Goal: Transaction & Acquisition: Purchase product/service

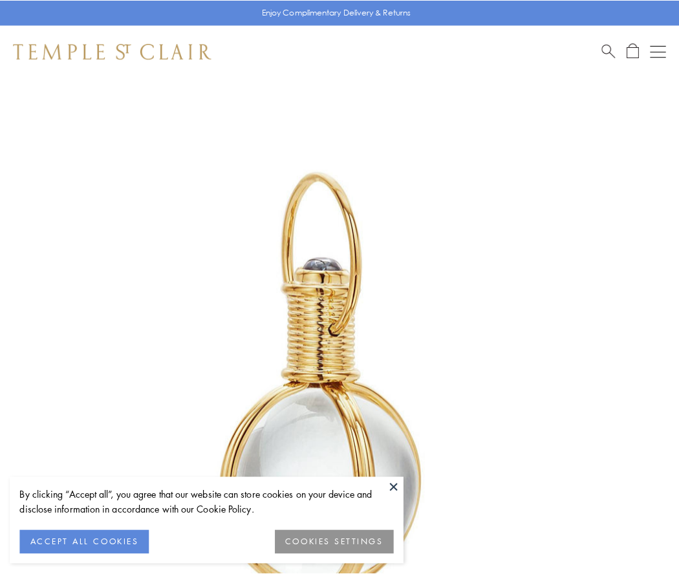
scroll to position [337, 0]
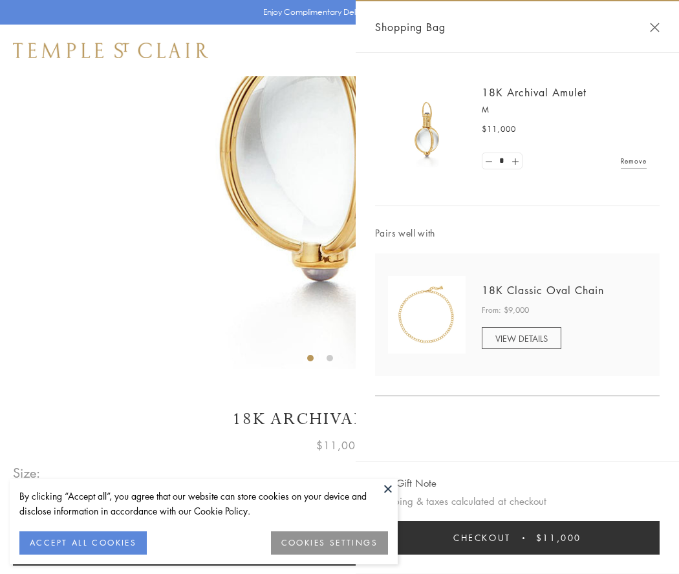
click at [517, 538] on button "Checkout $11,000" at bounding box center [517, 538] width 284 height 34
